Goal: Task Accomplishment & Management: Use online tool/utility

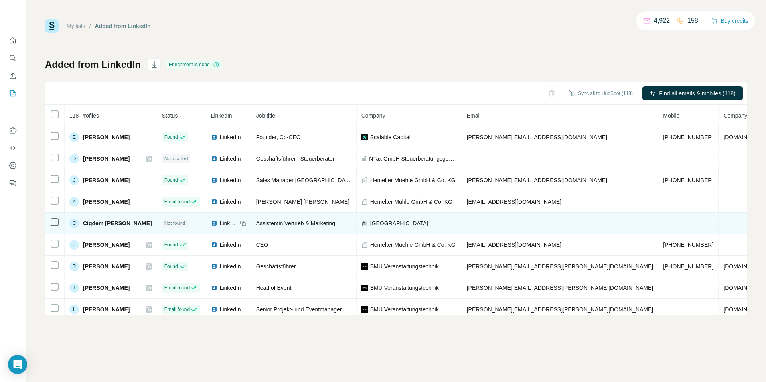
scroll to position [11, 0]
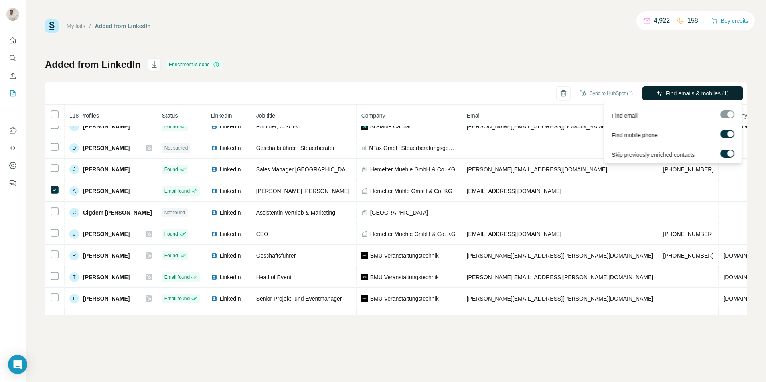
click at [677, 95] on span "Find emails & mobiles (1)" at bounding box center [697, 93] width 63 height 8
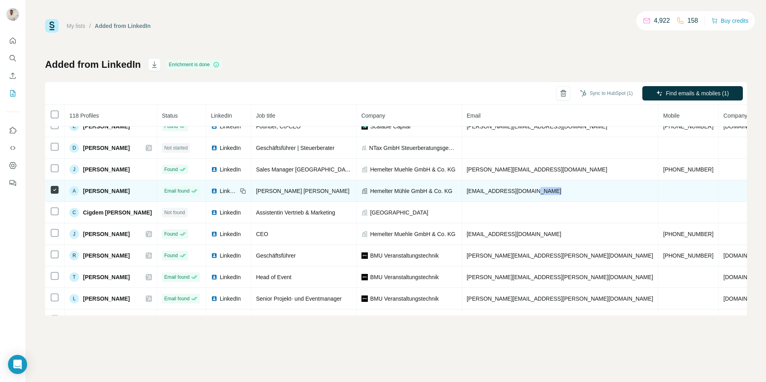
click at [509, 191] on span "[EMAIL_ADDRESS][DOMAIN_NAME]" at bounding box center [514, 191] width 95 height 6
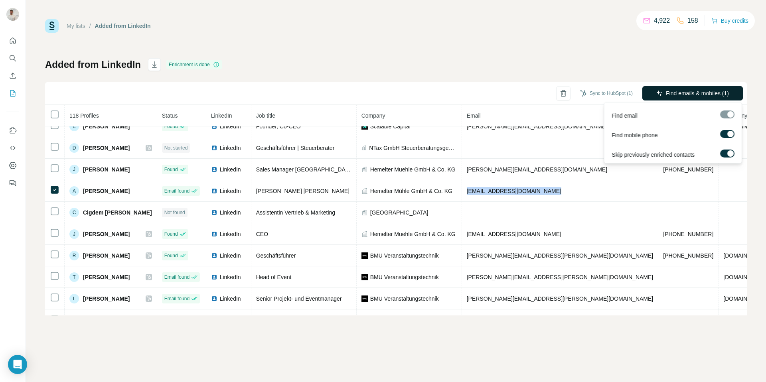
click at [669, 93] on span "Find emails & mobiles (1)" at bounding box center [697, 93] width 63 height 8
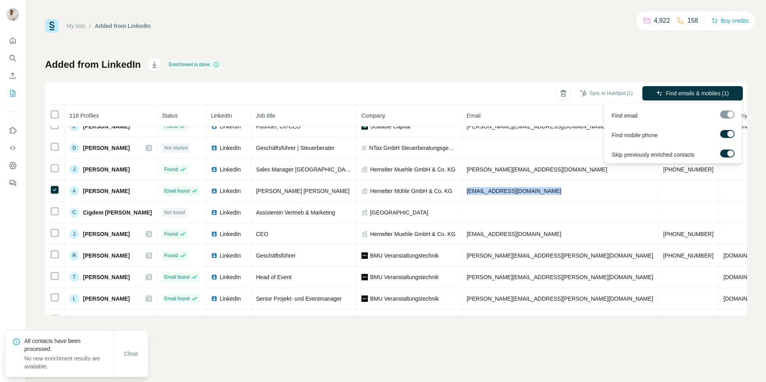
click at [669, 93] on span "Find emails & mobiles (1)" at bounding box center [697, 93] width 63 height 8
click at [591, 99] on button "Sync to HubSpot (1)" at bounding box center [606, 93] width 64 height 12
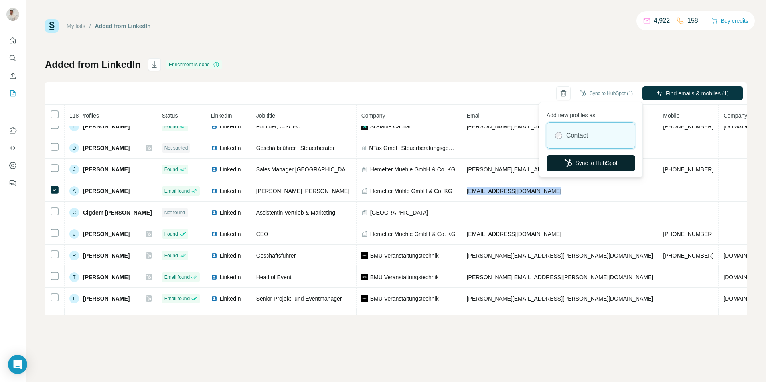
click at [587, 168] on button "Sync to HubSpot" at bounding box center [590, 163] width 89 height 16
